Goal: Task Accomplishment & Management: Manage account settings

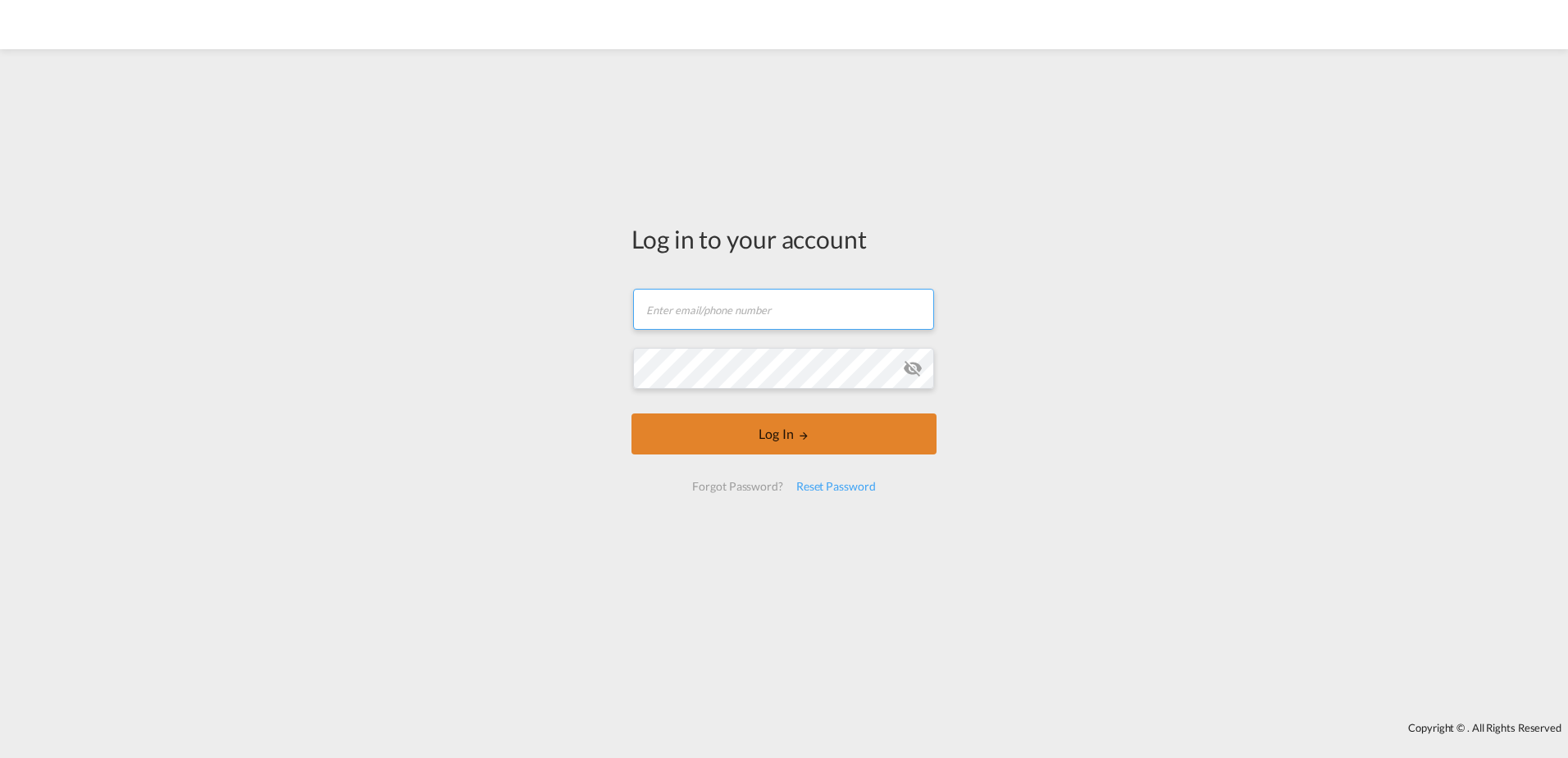
type input "[DOMAIN_NAME][EMAIL_ADDRESS][DOMAIN_NAME]"
click at [769, 432] on button "Log In" at bounding box center [784, 433] width 305 height 41
type input "[DOMAIN_NAME][EMAIL_ADDRESS][DOMAIN_NAME]"
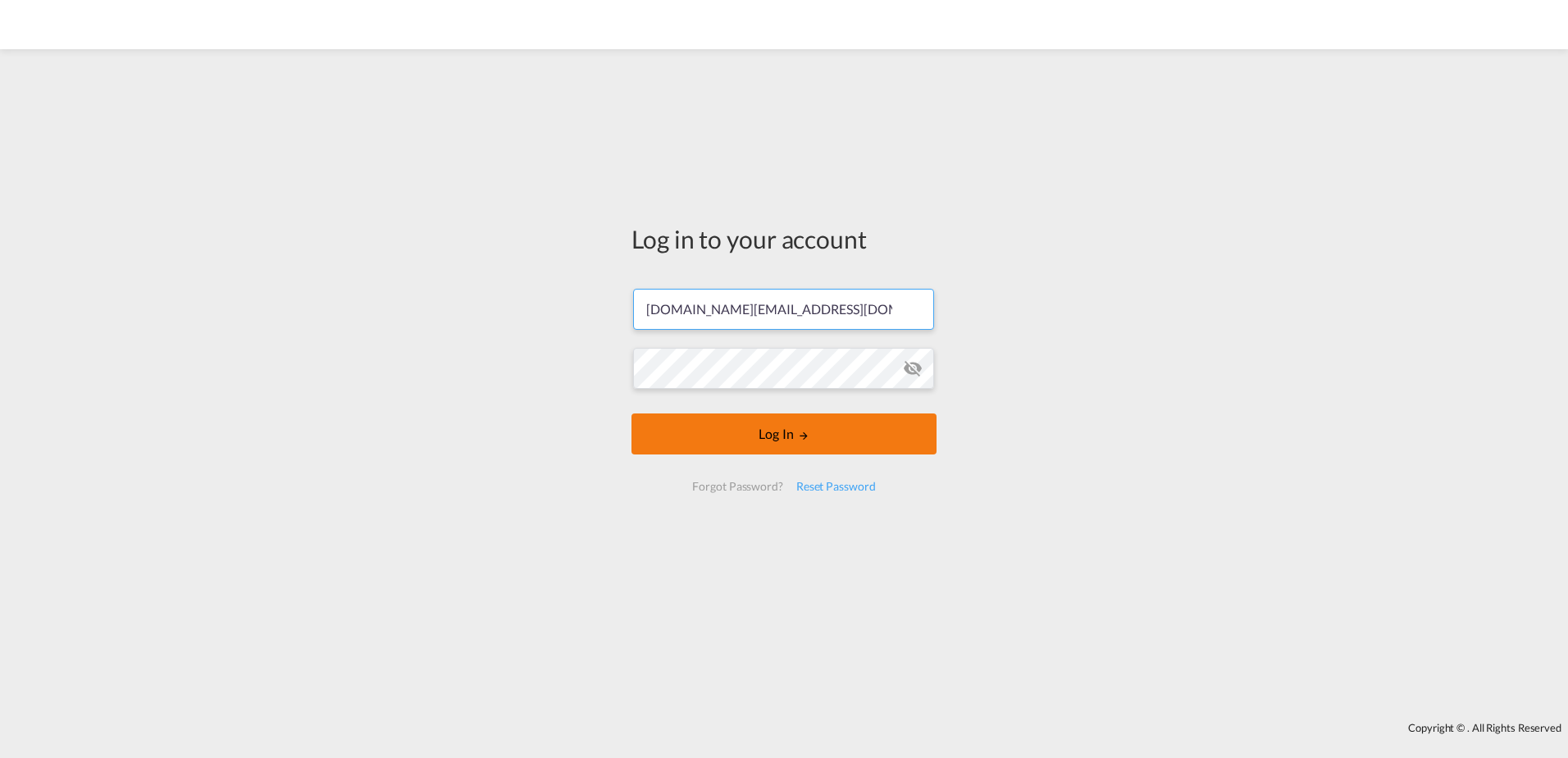
click at [784, 429] on button "Log In" at bounding box center [784, 433] width 305 height 41
